Goal: Task Accomplishment & Management: Complete application form

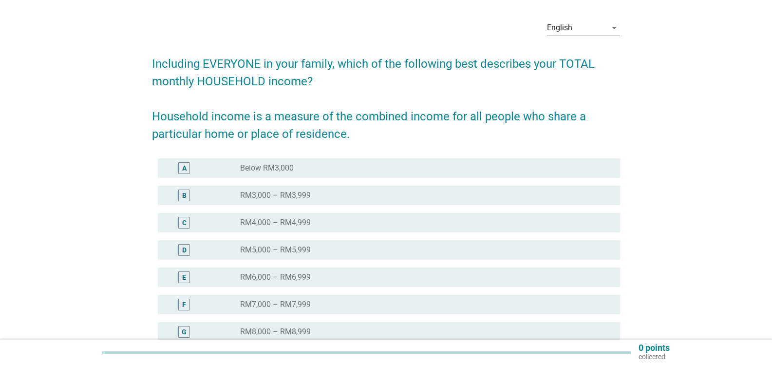
scroll to position [49, 0]
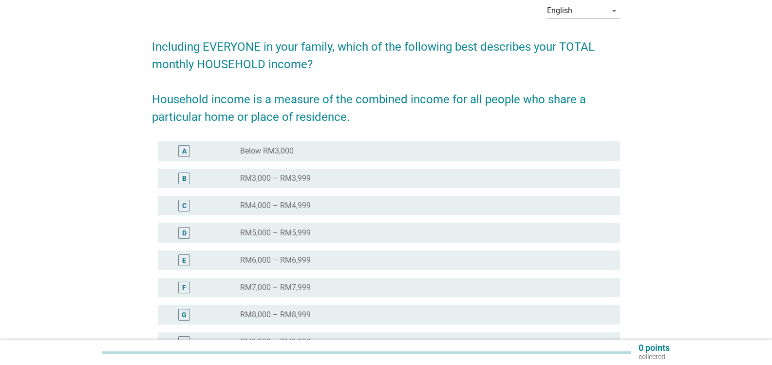
click at [294, 295] on div "F radio_button_unchecked RM7,000 – RM7,999" at bounding box center [389, 287] width 462 height 19
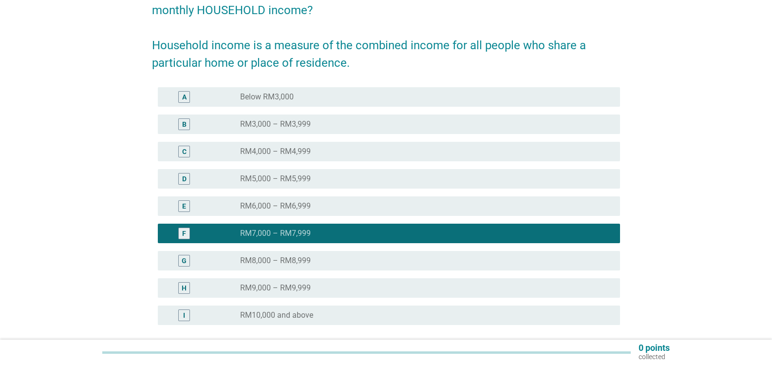
scroll to position [190, 0]
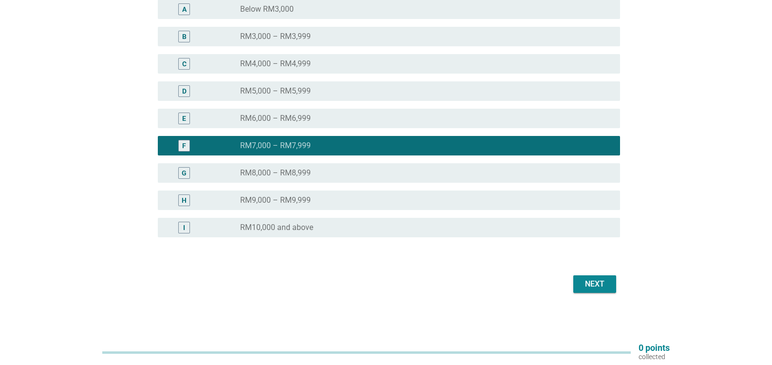
click at [594, 275] on div "Next" at bounding box center [386, 283] width 468 height 23
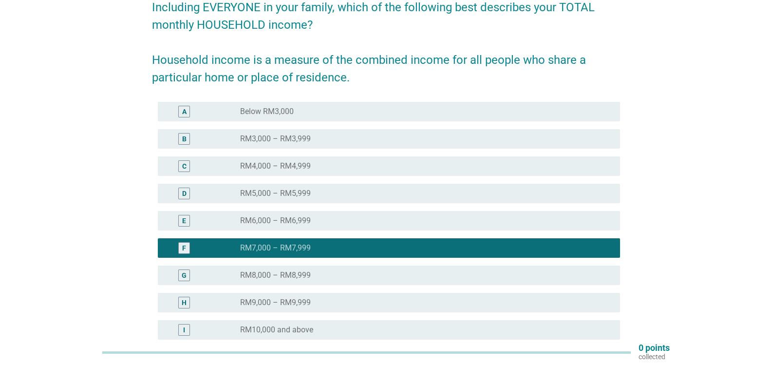
scroll to position [44, 0]
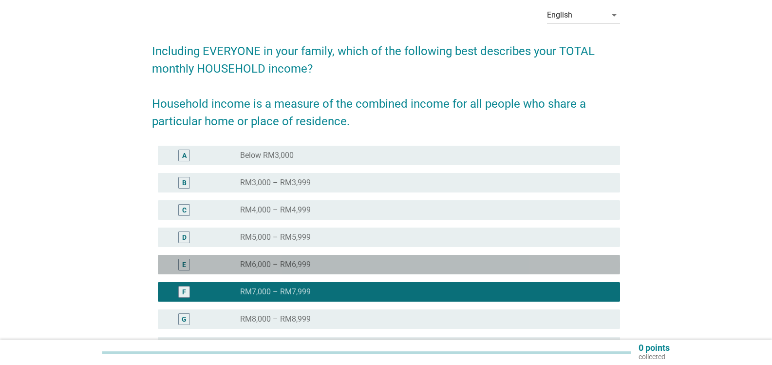
click at [180, 265] on div "E" at bounding box center [184, 265] width 12 height 12
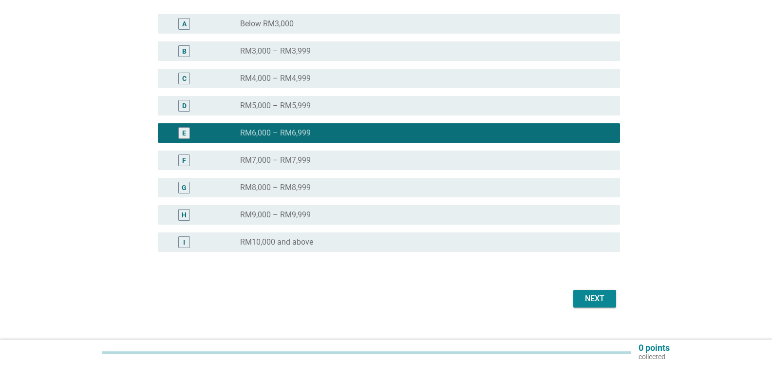
scroll to position [190, 0]
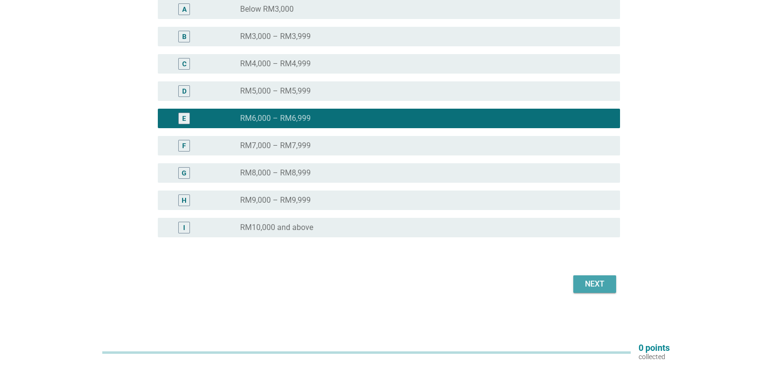
click at [592, 283] on div "Next" at bounding box center [594, 284] width 27 height 12
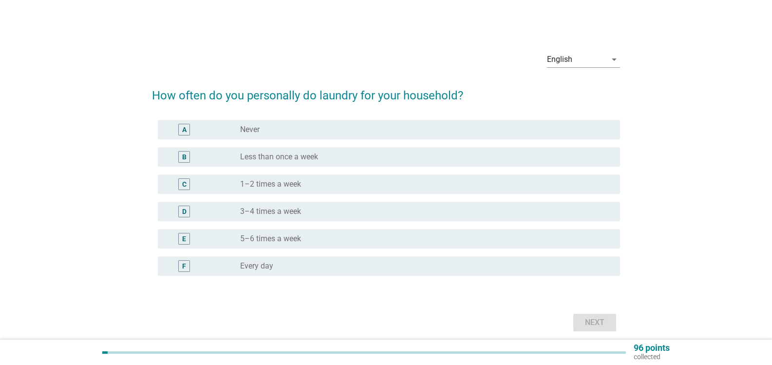
click at [275, 263] on div "radio_button_unchecked Every day" at bounding box center [422, 266] width 364 height 10
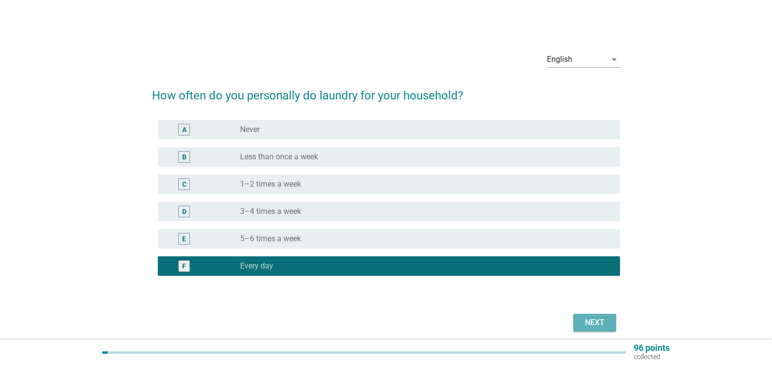
click at [591, 322] on div "Next" at bounding box center [594, 322] width 27 height 12
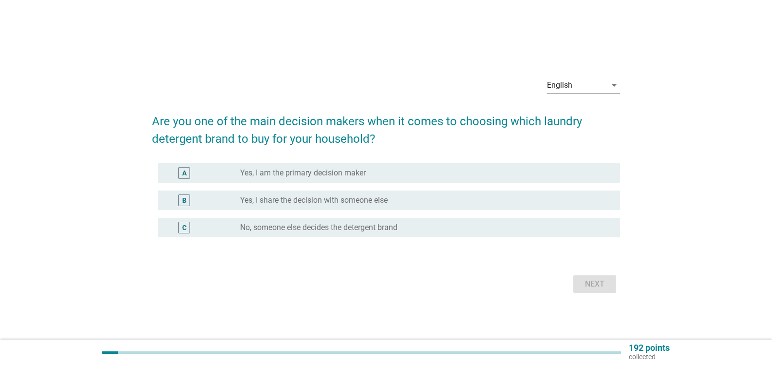
click at [285, 200] on label "Yes, I share the decision with someone else" at bounding box center [314, 200] width 148 height 10
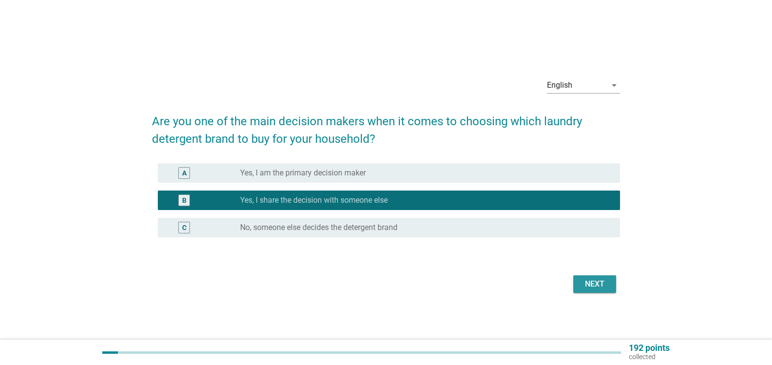
click at [579, 280] on button "Next" at bounding box center [594, 284] width 43 height 18
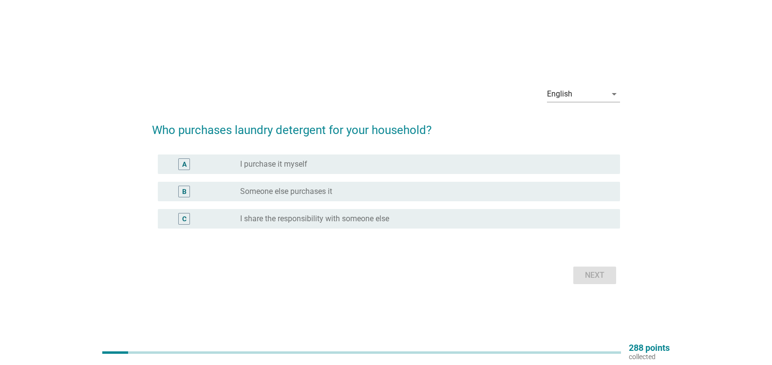
click at [283, 219] on label "I share the responsibility with someone else" at bounding box center [314, 219] width 149 height 10
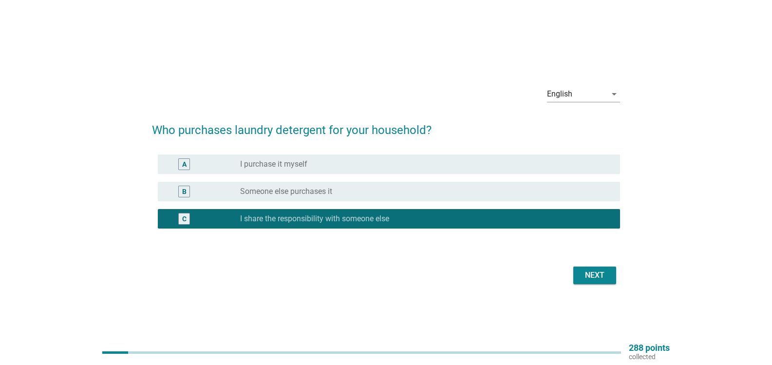
click at [598, 275] on div "Next" at bounding box center [594, 275] width 27 height 12
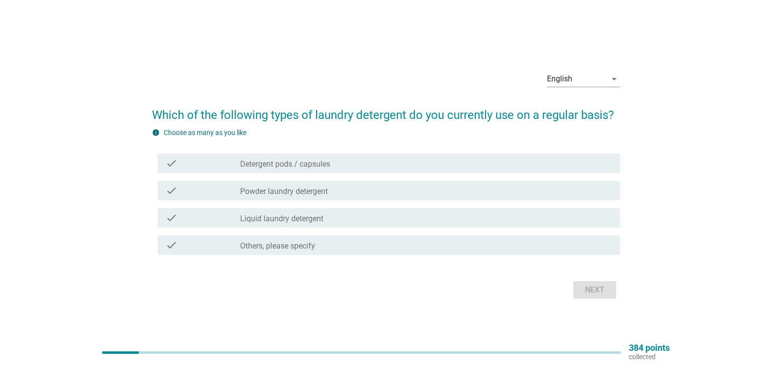
click at [310, 222] on label "Liquid laundry detergent" at bounding box center [281, 219] width 83 height 10
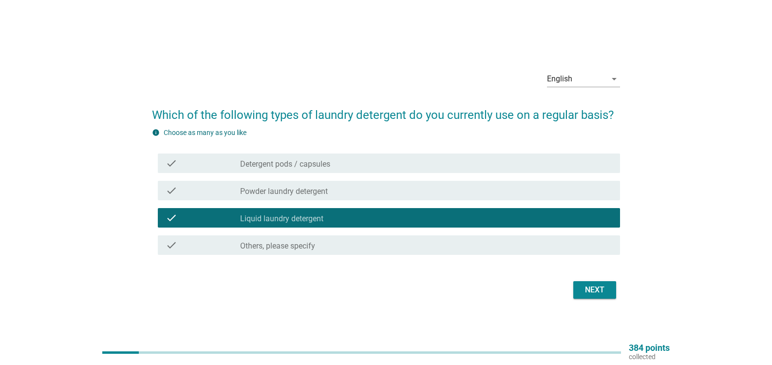
click at [280, 190] on label "Powder laundry detergent" at bounding box center [284, 191] width 88 height 10
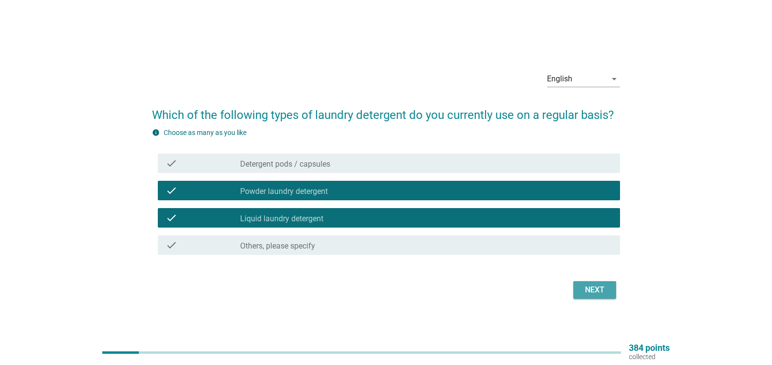
click at [591, 291] on div "Next" at bounding box center [594, 290] width 27 height 12
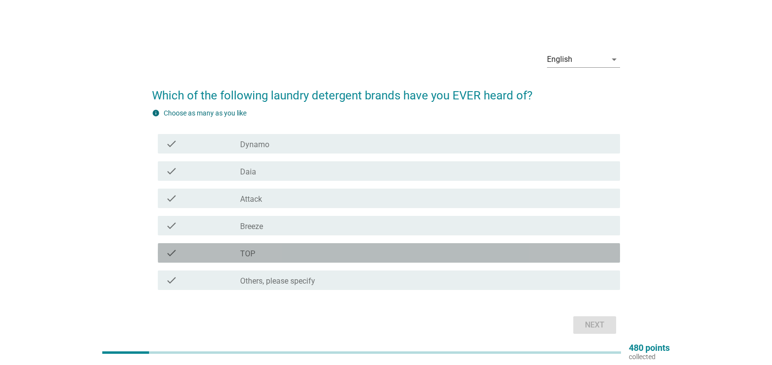
click at [217, 254] on div "check" at bounding box center [203, 253] width 74 height 12
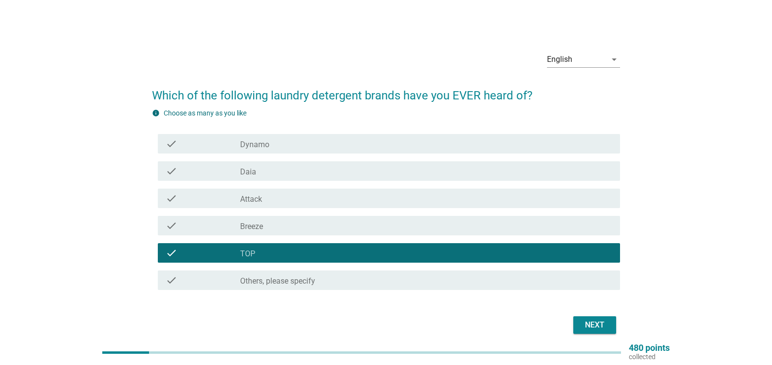
click at [219, 231] on div "check" at bounding box center [203, 226] width 74 height 12
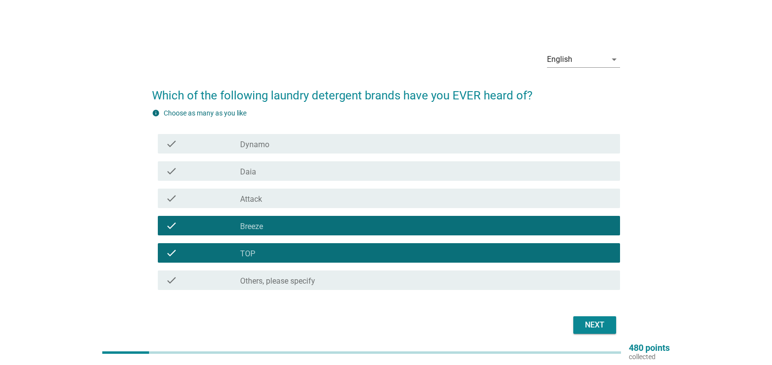
click at [233, 194] on div "check" at bounding box center [203, 198] width 74 height 12
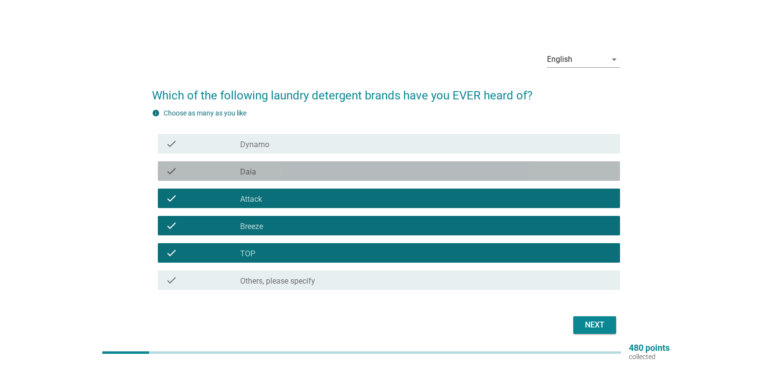
click at [234, 176] on div "check" at bounding box center [203, 171] width 74 height 12
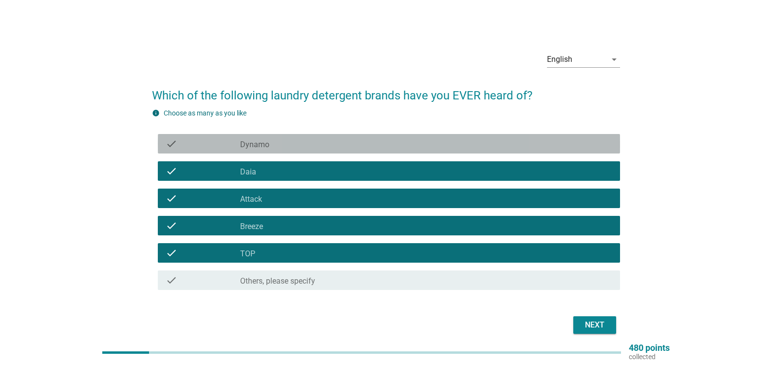
click at [245, 142] on label "Dynamo" at bounding box center [254, 145] width 29 height 10
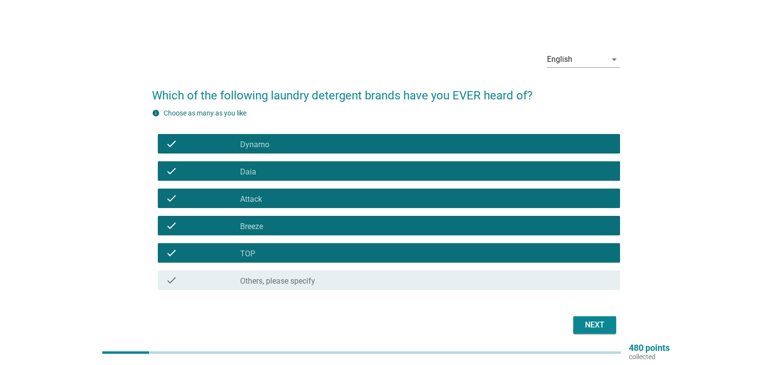
click at [604, 326] on div "Next" at bounding box center [594, 325] width 27 height 12
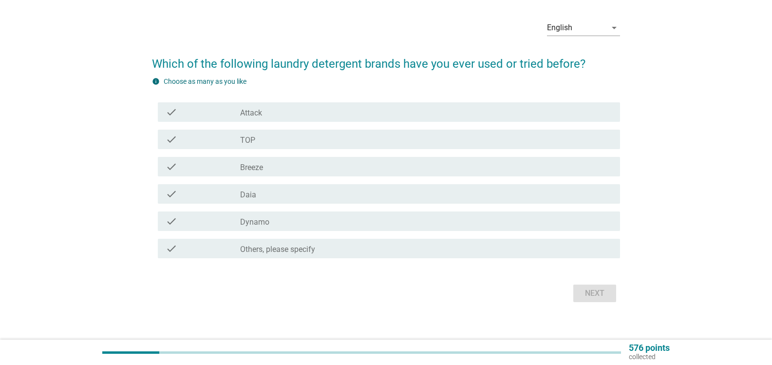
scroll to position [41, 0]
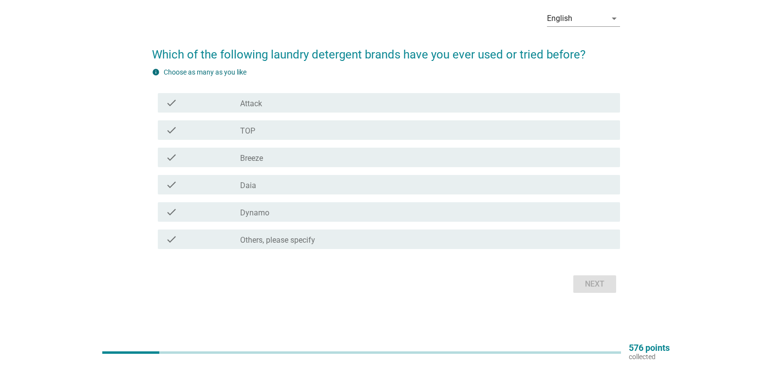
click at [262, 130] on div "check_box_outline_blank TOP" at bounding box center [426, 130] width 372 height 12
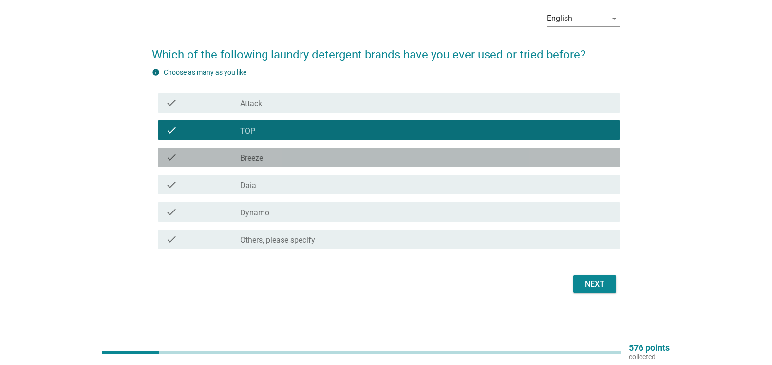
click at [269, 161] on div "check_box_outline_blank Breeze" at bounding box center [426, 157] width 372 height 12
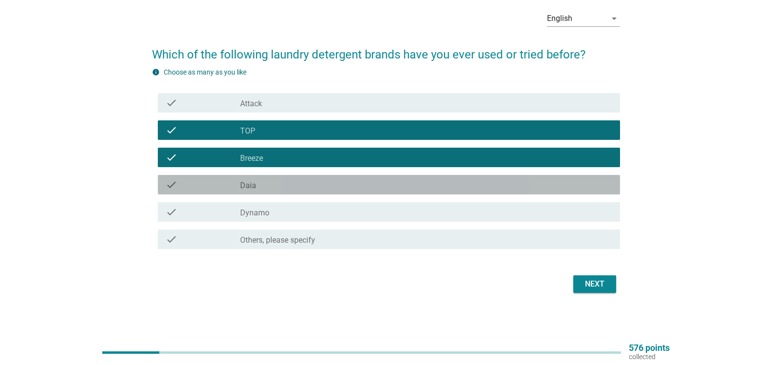
click at [267, 186] on div "check_box_outline_blank Daia" at bounding box center [426, 185] width 372 height 12
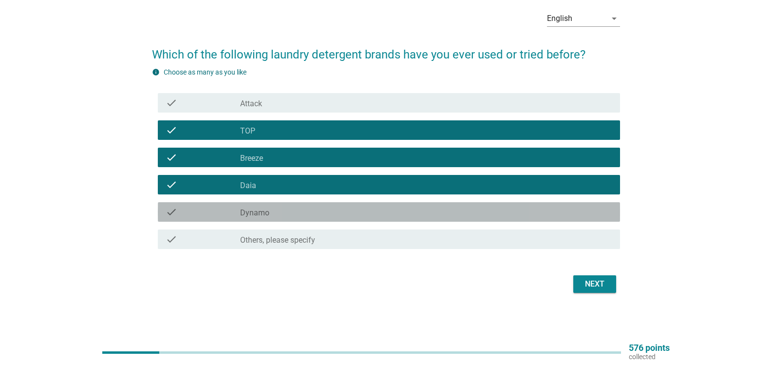
click at [276, 206] on div "check_box_outline_blank Dynamo" at bounding box center [426, 212] width 372 height 12
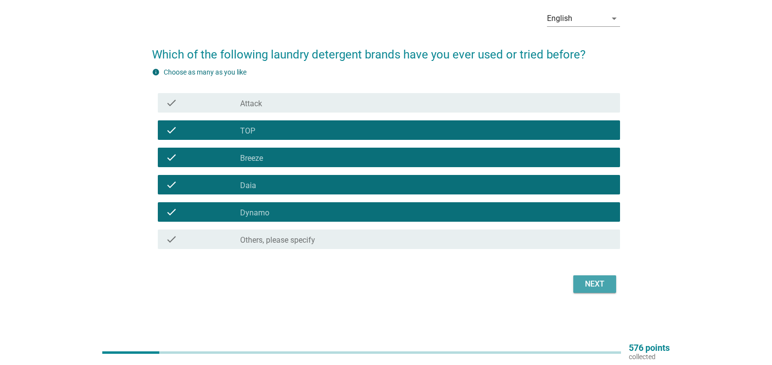
click at [584, 284] on div "Next" at bounding box center [594, 284] width 27 height 12
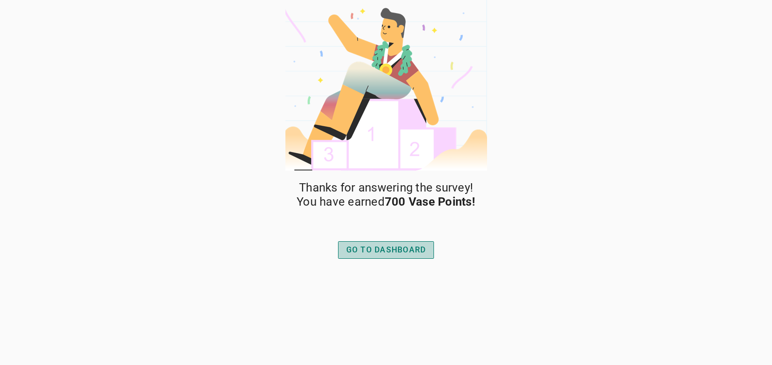
click at [401, 255] on div "GO TO DASHBOARD" at bounding box center [386, 250] width 80 height 12
